Goal: Navigation & Orientation: Understand site structure

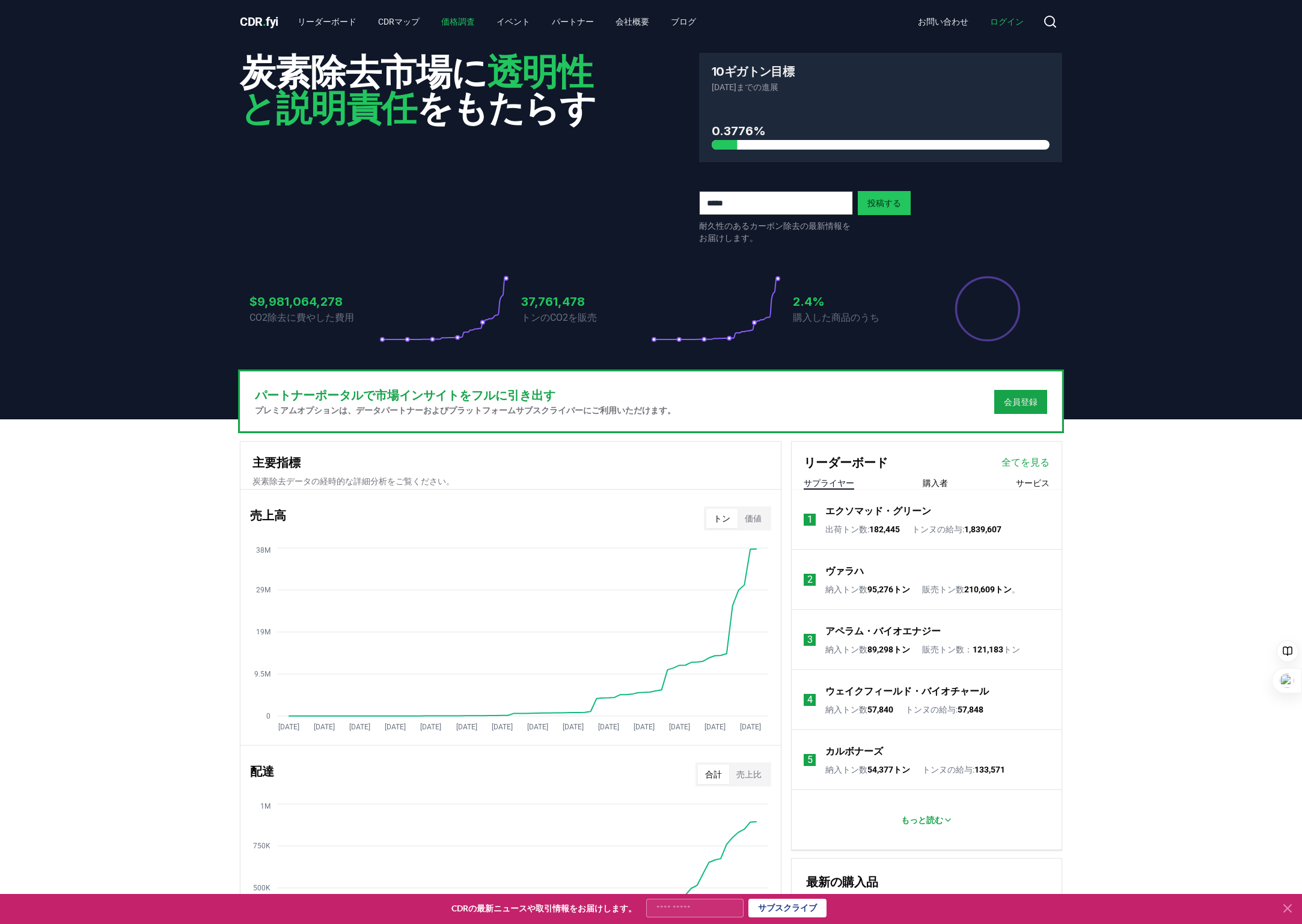
click at [440, 20] on link "価格調査" at bounding box center [457, 21] width 53 height 21
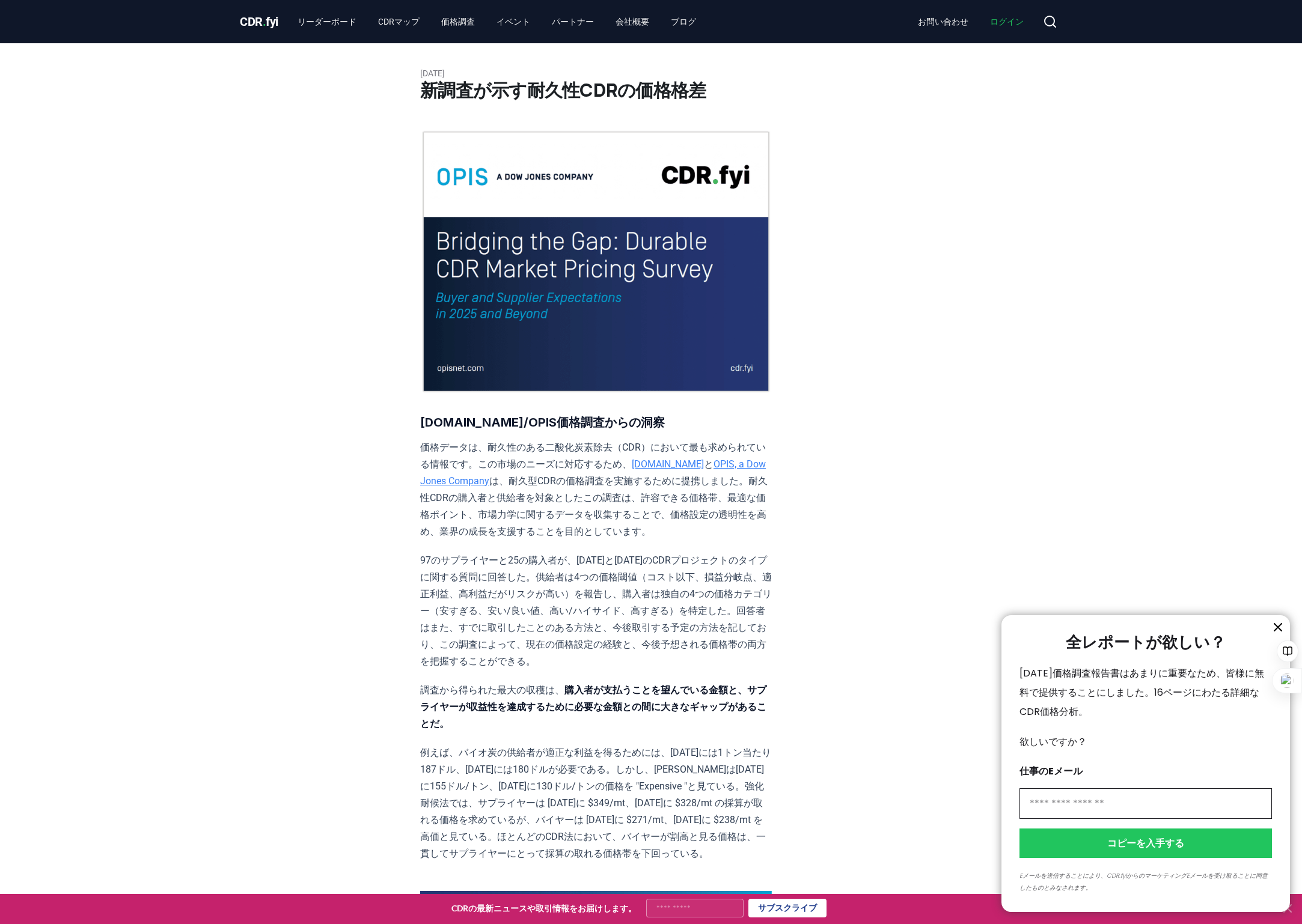
drag, startPoint x: 283, startPoint y: 17, endPoint x: 268, endPoint y: 21, distance: 15.5
drag, startPoint x: 268, startPoint y: 21, endPoint x: 199, endPoint y: 102, distance: 106.4
click at [199, 106] on div at bounding box center [651, 462] width 1302 height 924
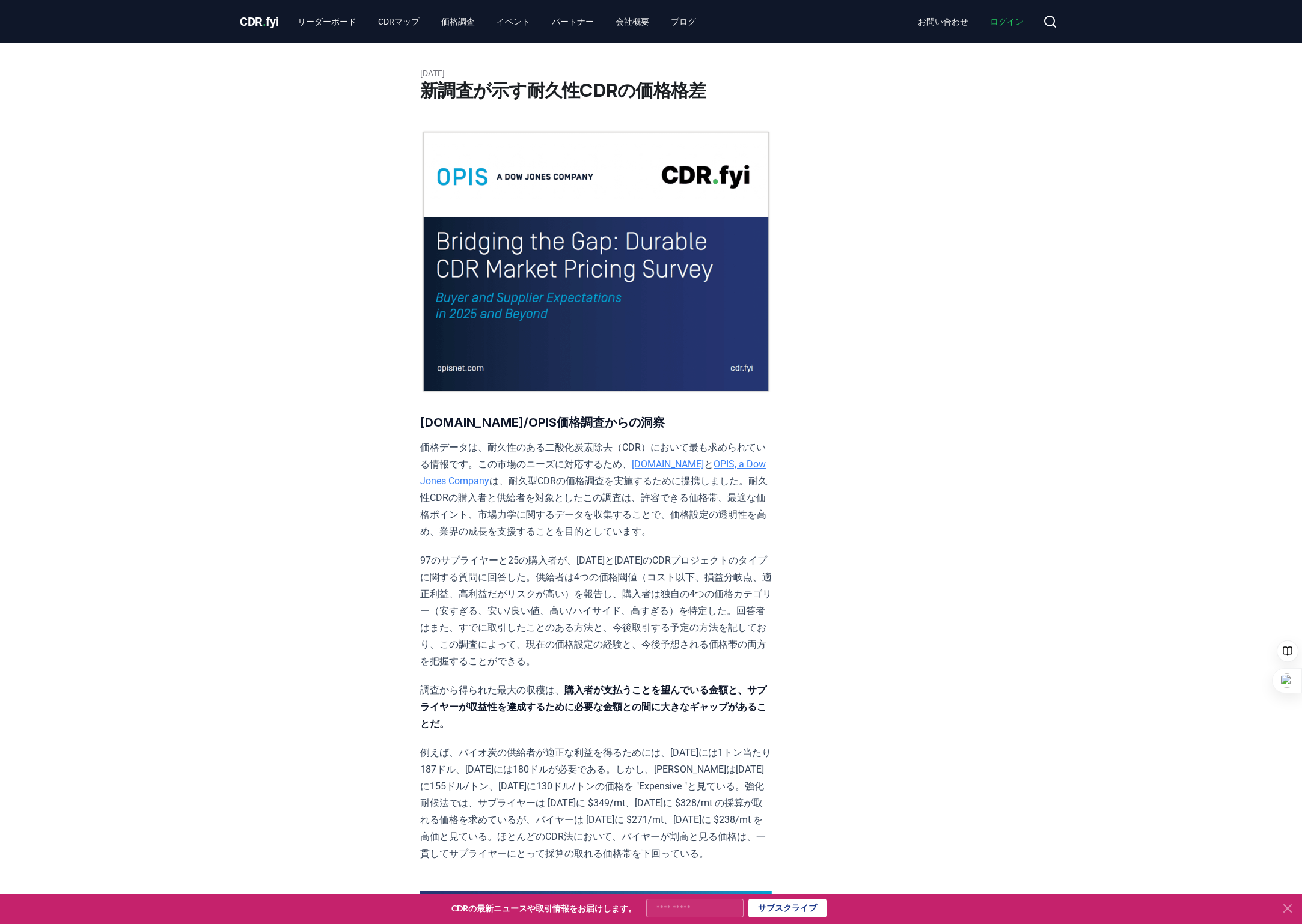
drag, startPoint x: 332, startPoint y: 21, endPoint x: 249, endPoint y: 74, distance: 98.5
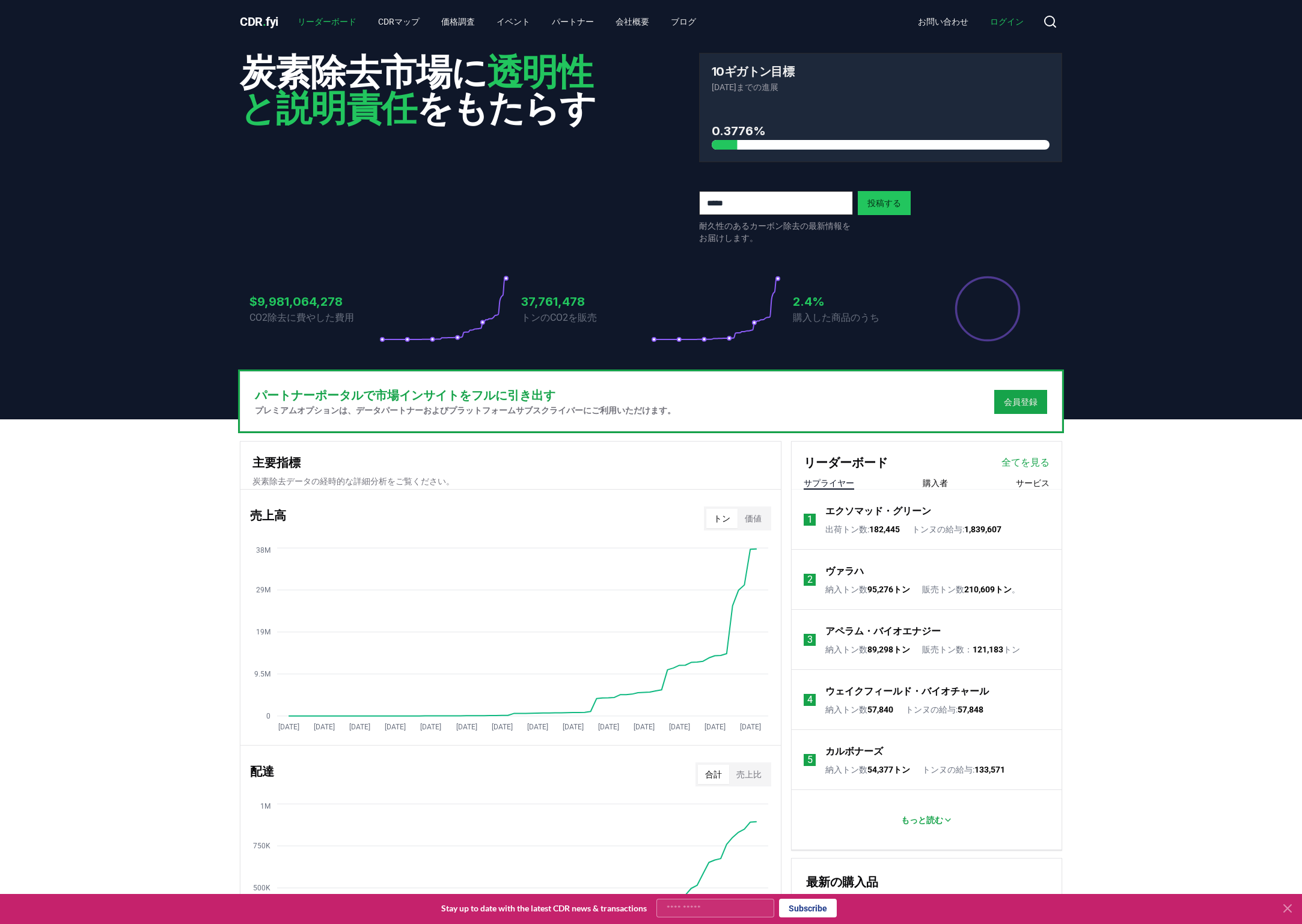
click at [330, 16] on link "リーダーボード" at bounding box center [327, 21] width 78 height 21
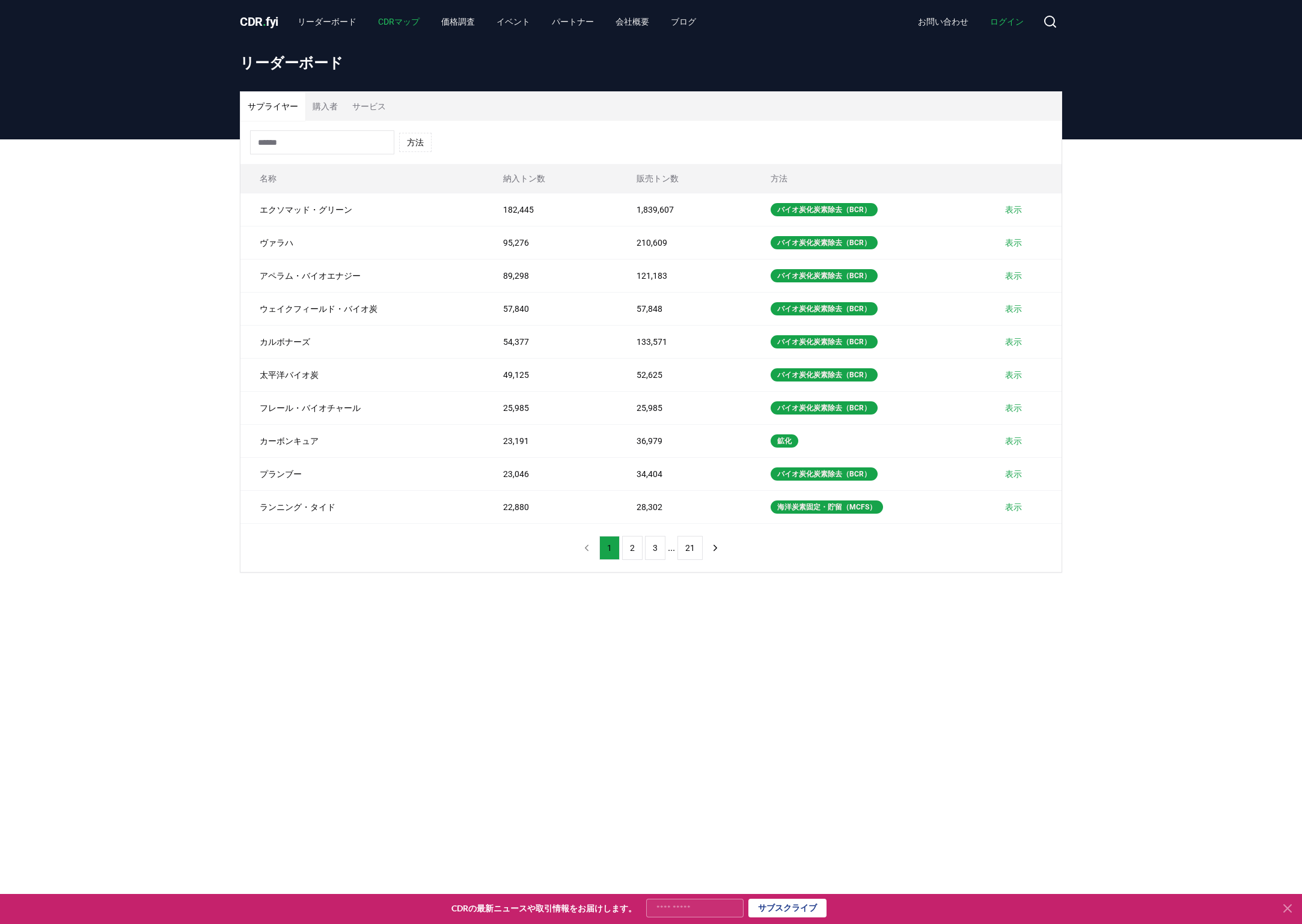
click at [385, 21] on link "CDRマップ" at bounding box center [399, 21] width 61 height 21
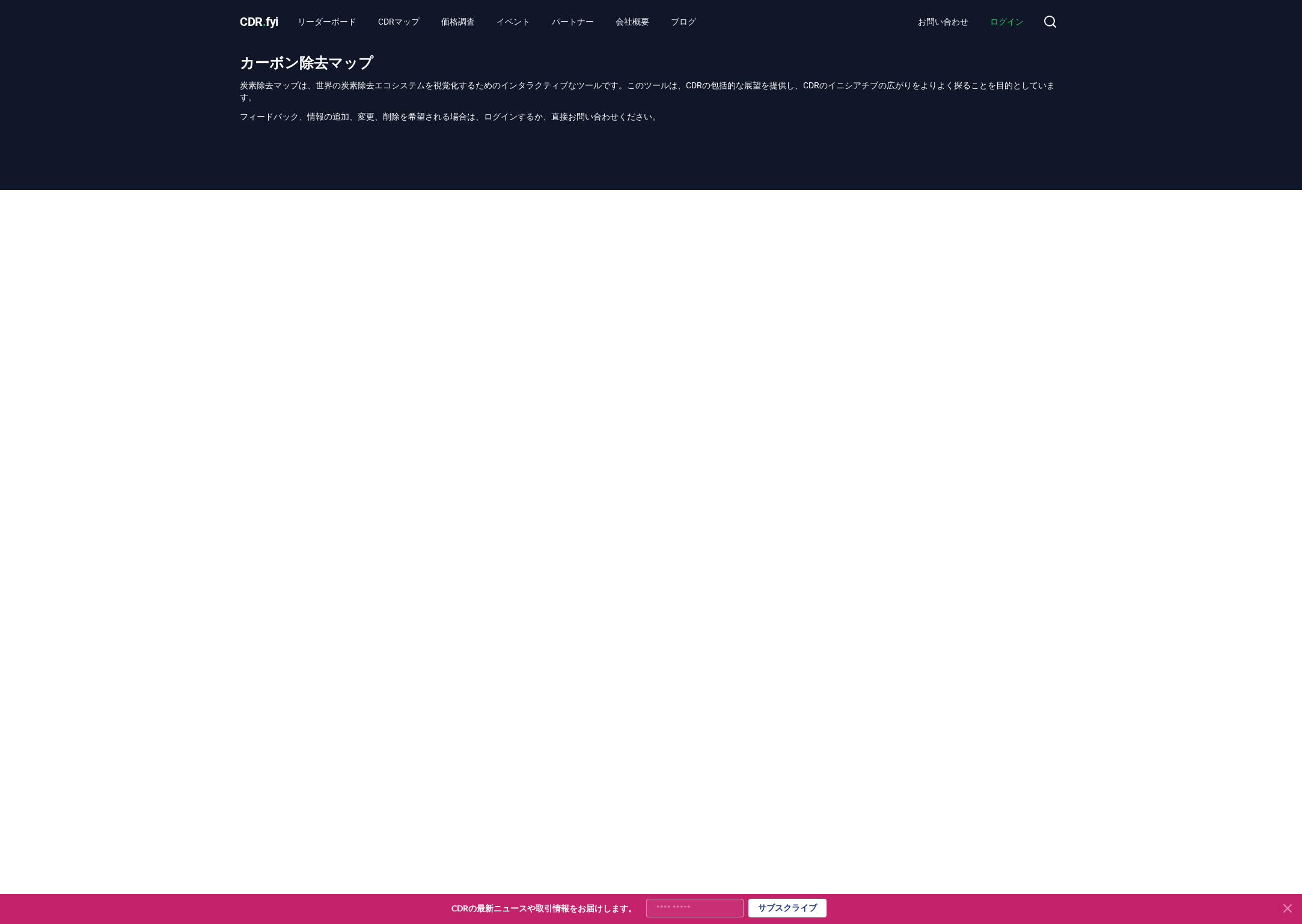
click at [1222, 457] on div at bounding box center [651, 490] width 1302 height 601
